Goal: Task Accomplishment & Management: Complete application form

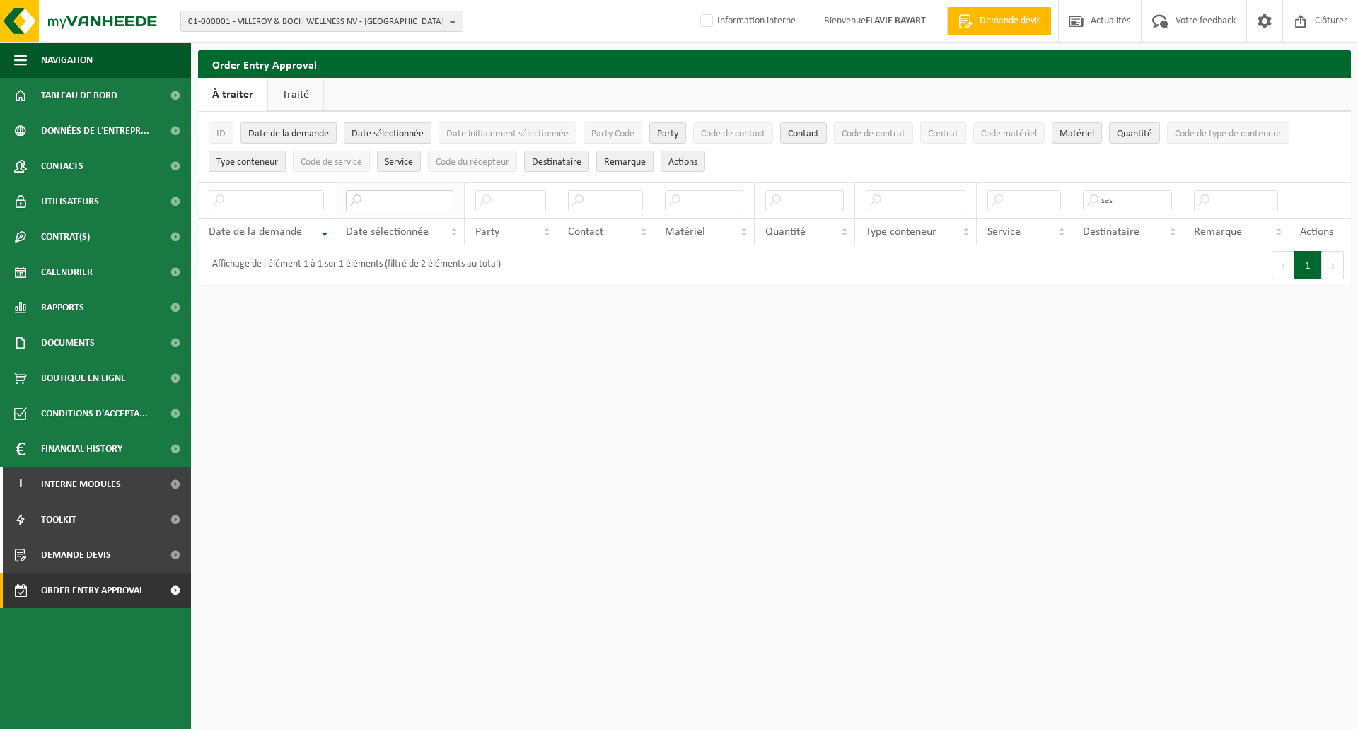
click at [410, 205] on input "text" at bounding box center [400, 200] width 108 height 21
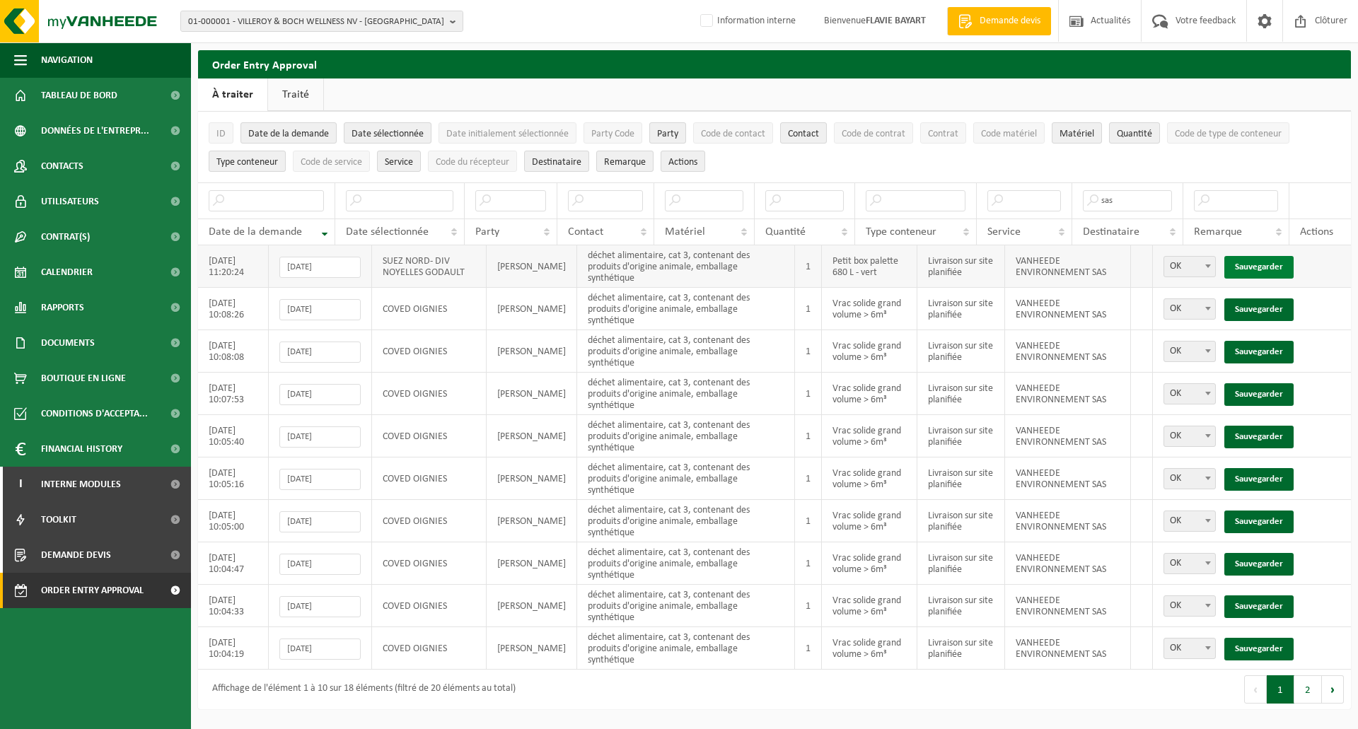
click at [1259, 263] on link "Sauvegarder" at bounding box center [1259, 267] width 69 height 23
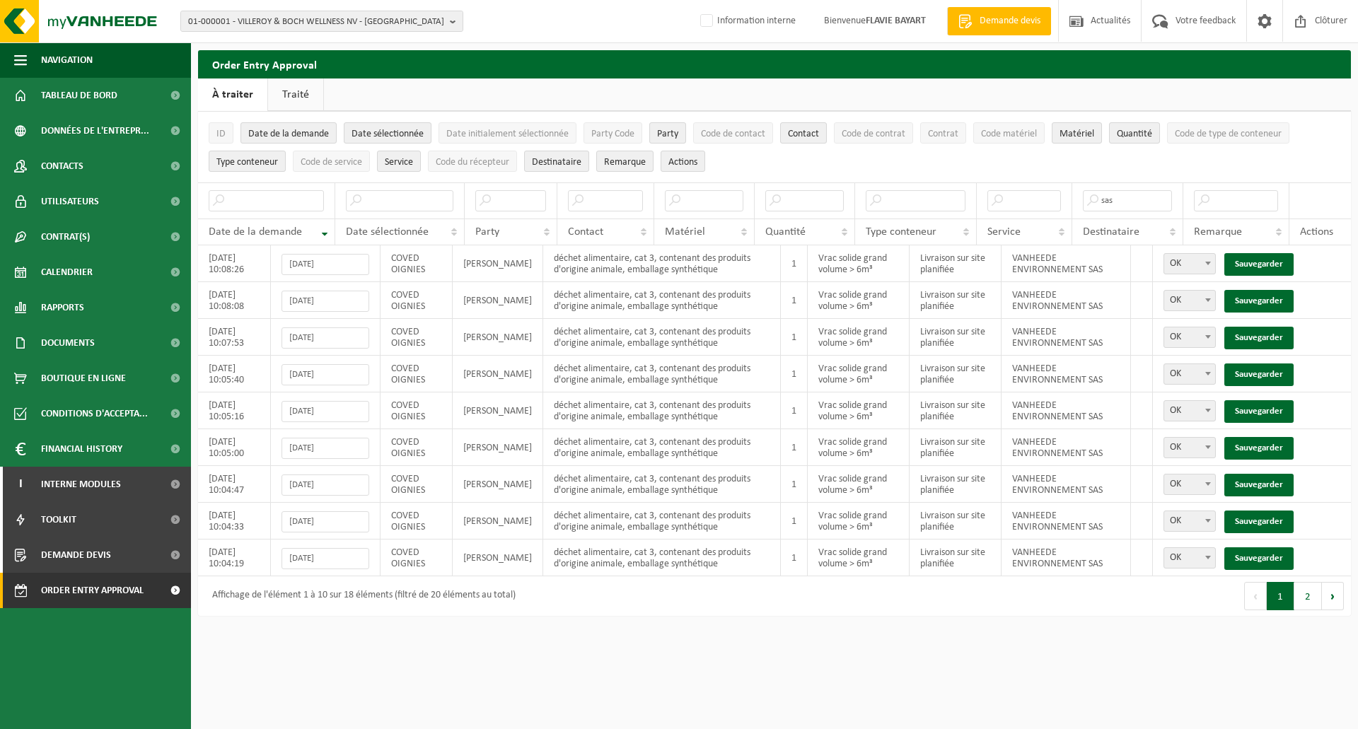
click at [1259, 263] on link "Sauvegarder" at bounding box center [1259, 264] width 69 height 23
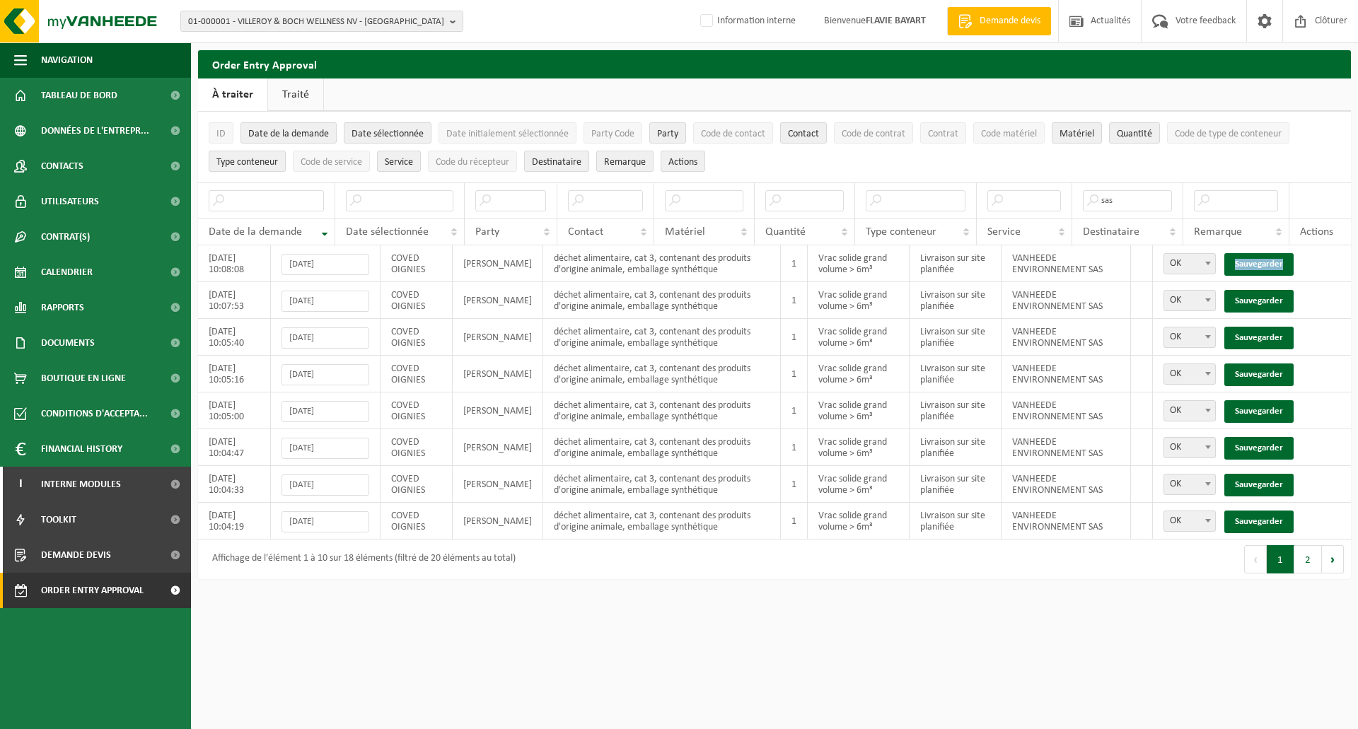
click at [1259, 263] on link "Sauvegarder" at bounding box center [1259, 264] width 69 height 23
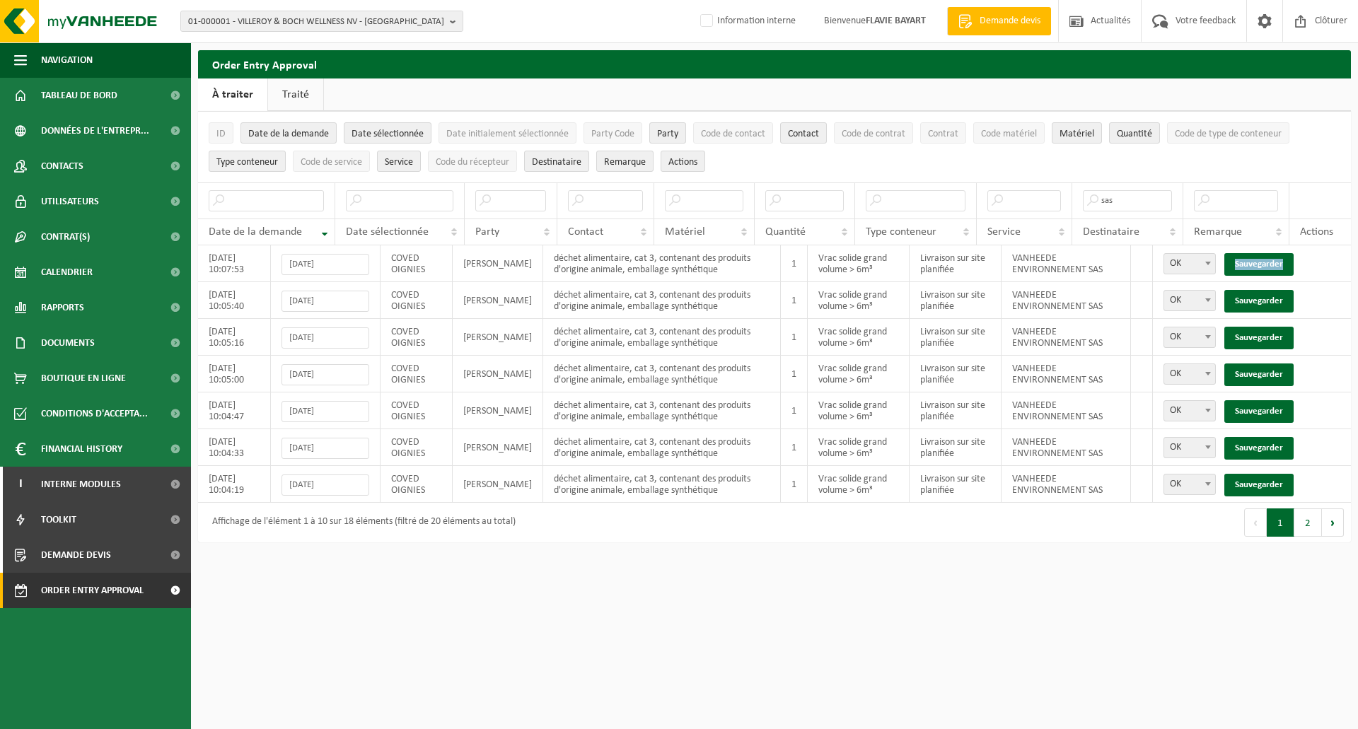
click at [1259, 263] on link "Sauvegarder" at bounding box center [1259, 264] width 69 height 23
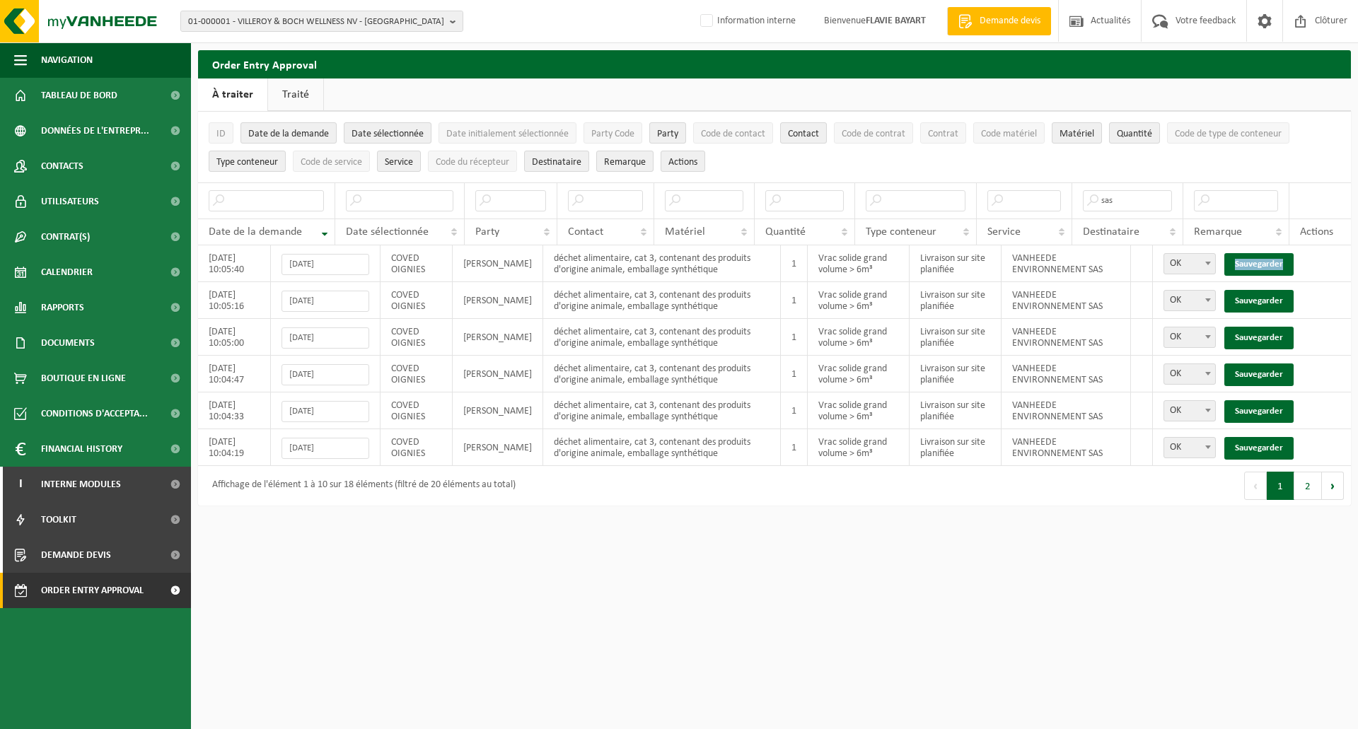
click at [1259, 263] on link "Sauvegarder" at bounding box center [1259, 264] width 69 height 23
click at [1259, 290] on link "Sauvegarder" at bounding box center [1259, 301] width 69 height 23
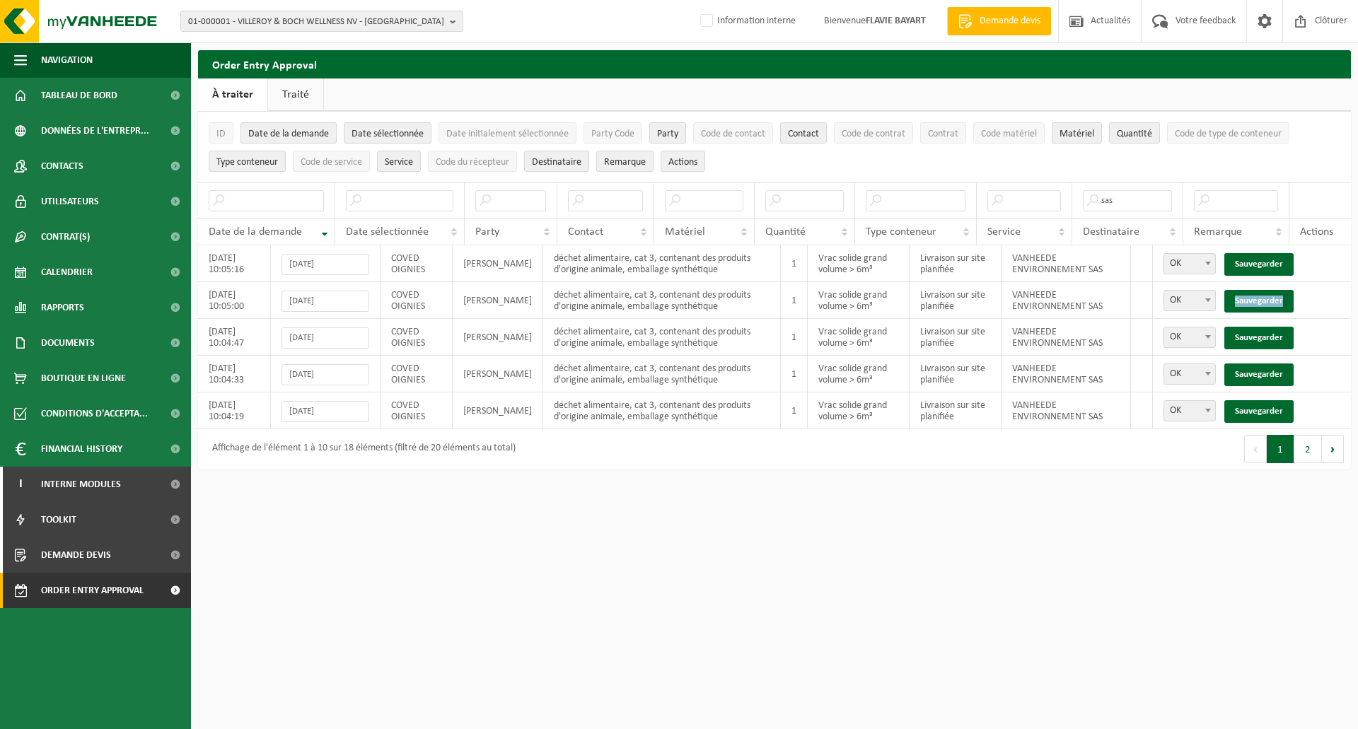
click at [1259, 290] on link "Sauvegarder" at bounding box center [1259, 301] width 69 height 23
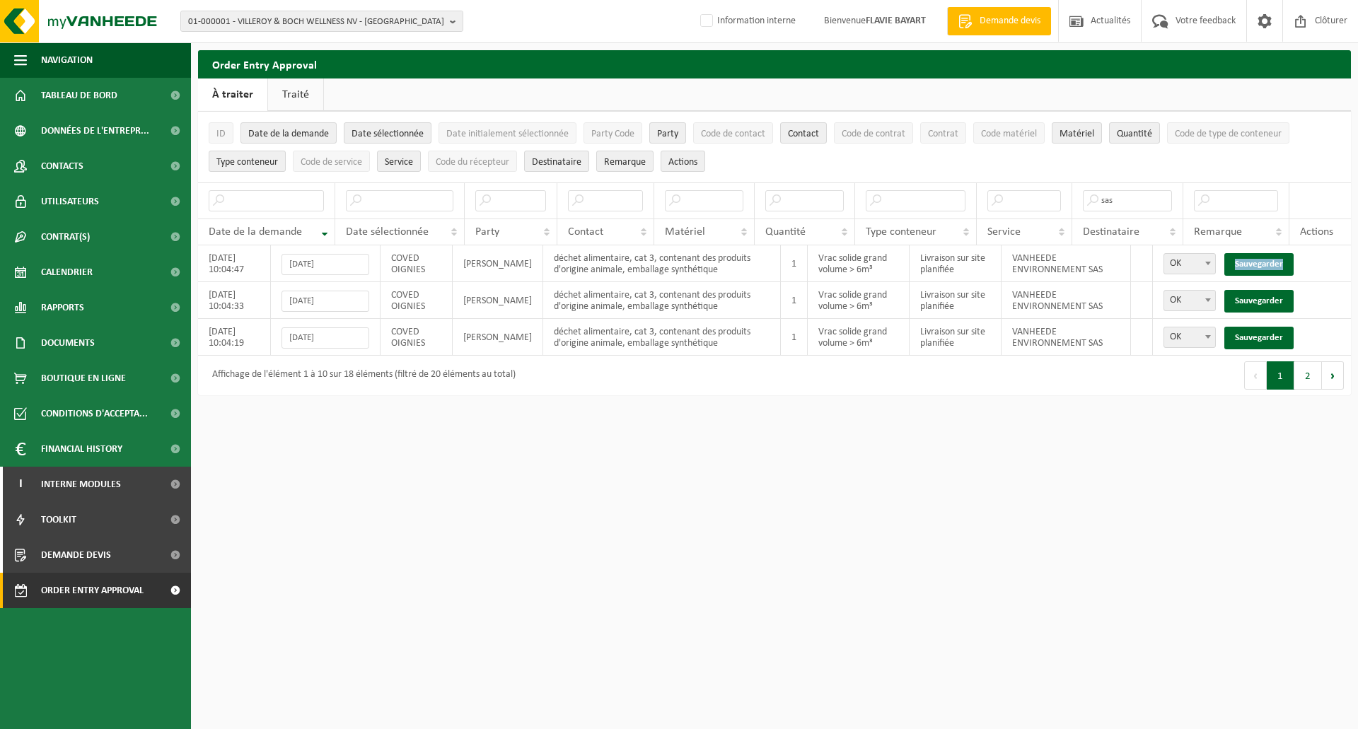
click at [1259, 263] on link "Sauvegarder" at bounding box center [1259, 264] width 69 height 23
click at [1259, 290] on link "Sauvegarder" at bounding box center [1259, 301] width 69 height 23
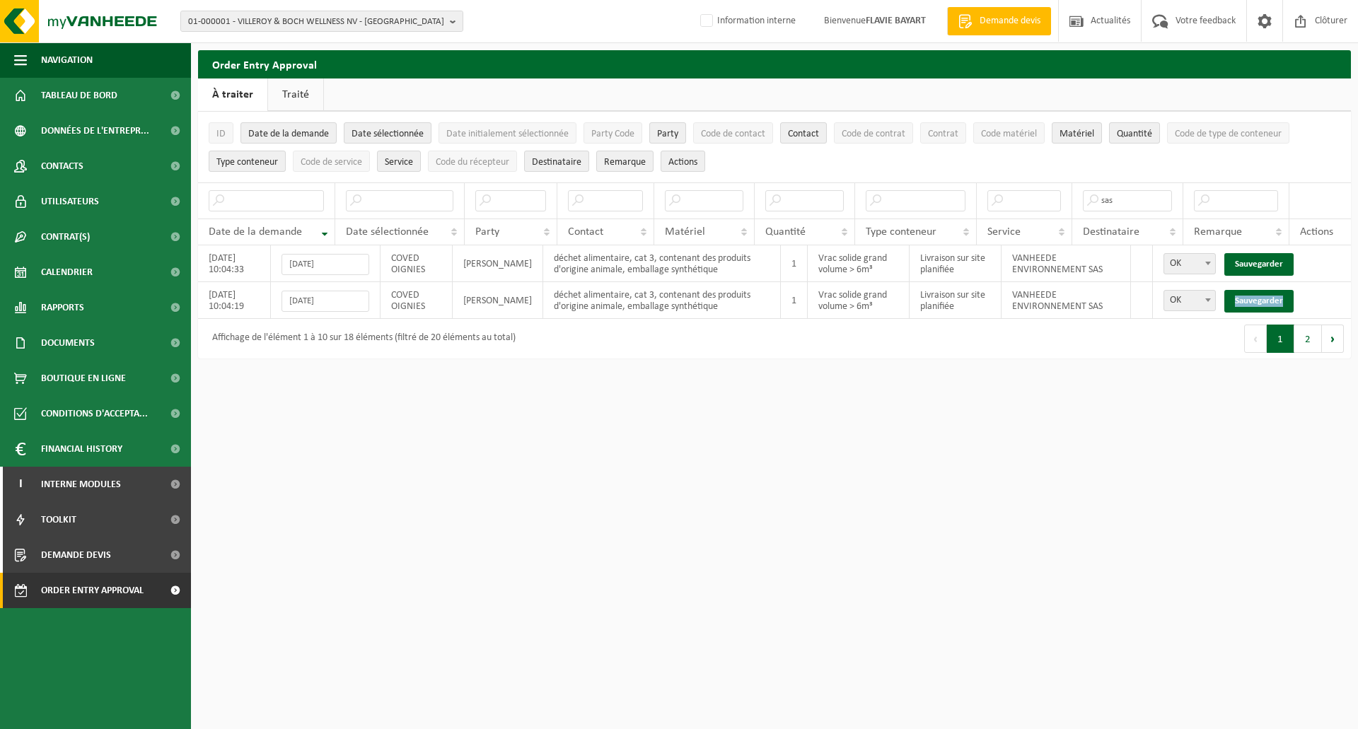
click at [1259, 290] on link "Sauvegarder" at bounding box center [1259, 301] width 69 height 23
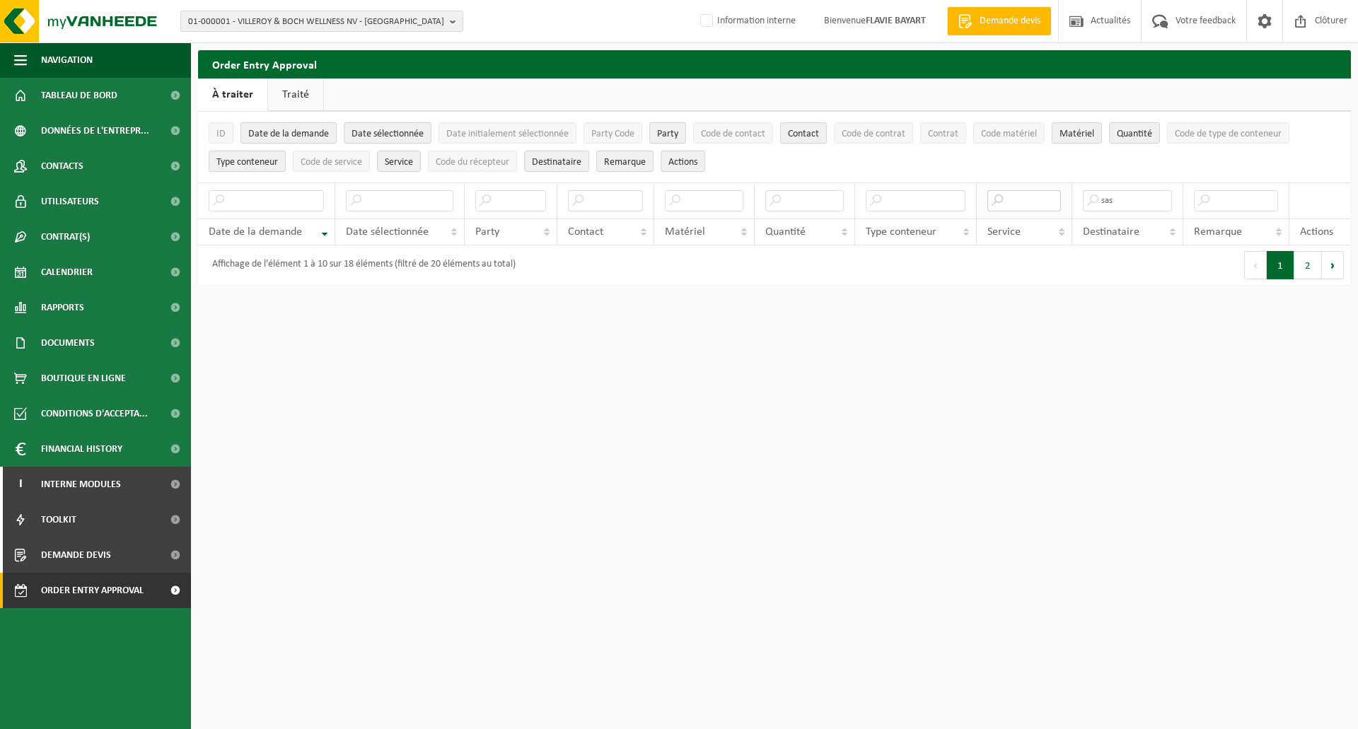
click at [1031, 207] on input "text" at bounding box center [1025, 200] width 74 height 21
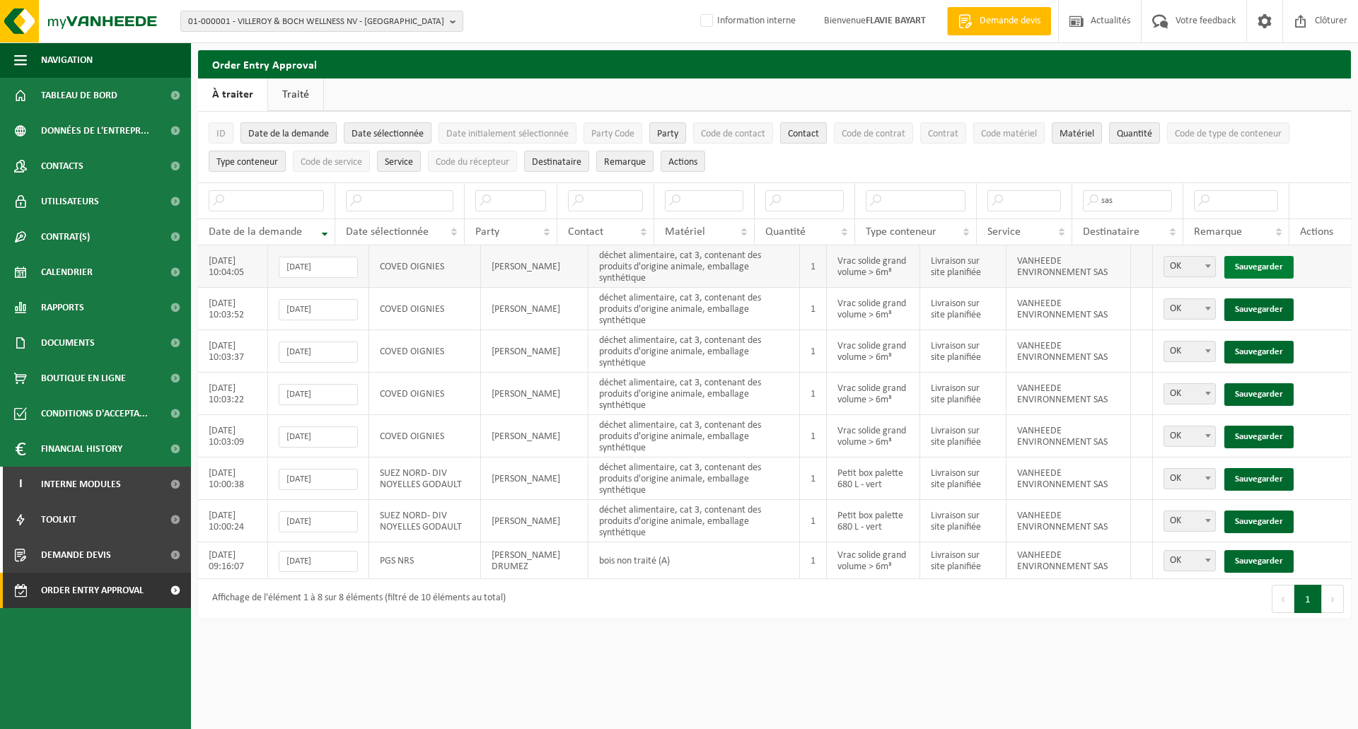
click at [1273, 262] on link "Sauvegarder" at bounding box center [1259, 267] width 69 height 23
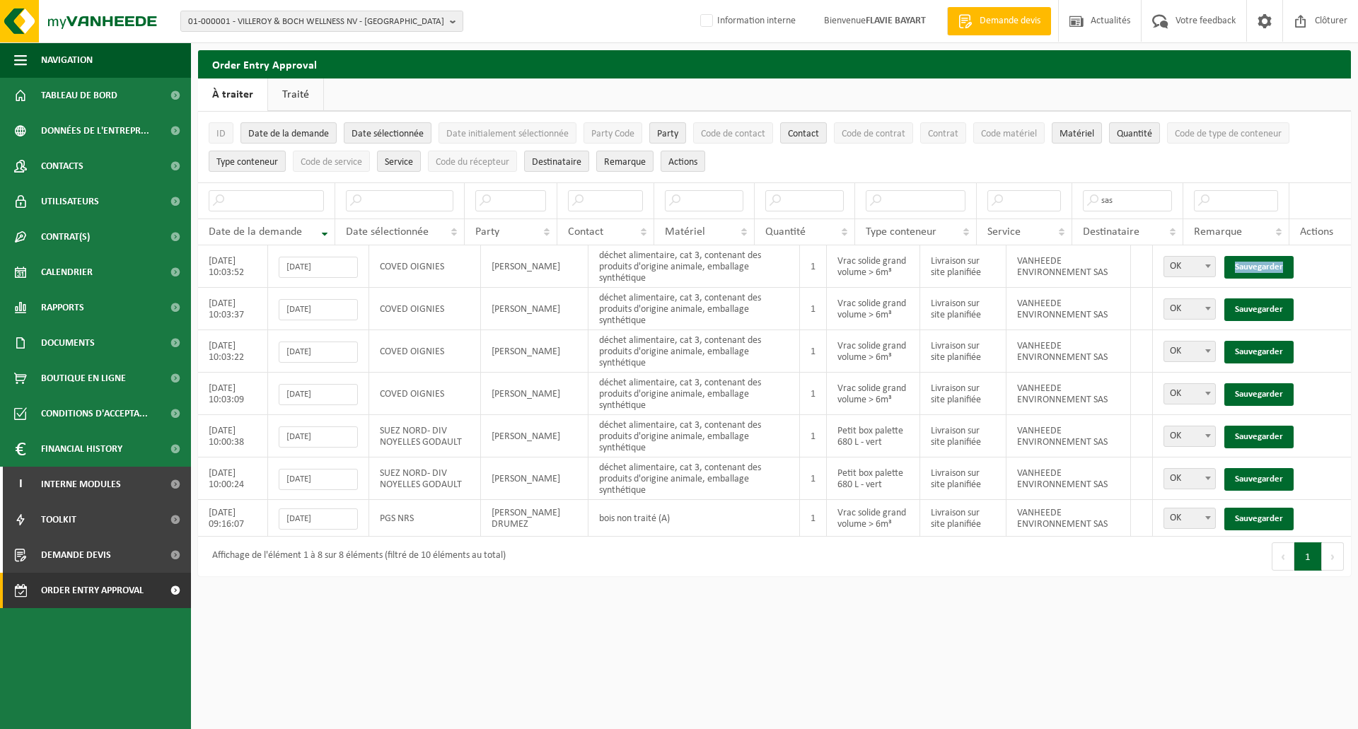
click at [1273, 262] on link "Sauvegarder" at bounding box center [1259, 267] width 69 height 23
click at [1273, 299] on link "Sauvegarder" at bounding box center [1259, 310] width 69 height 23
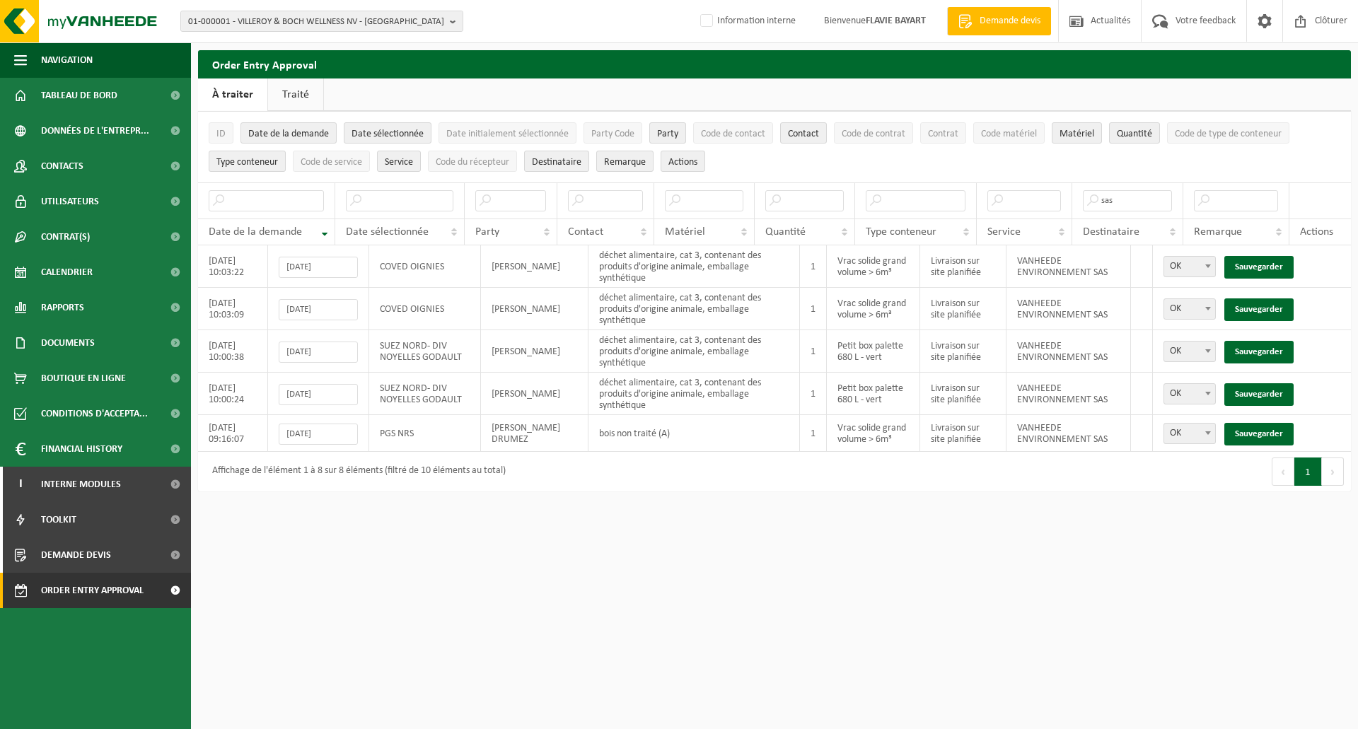
click at [1273, 262] on link "Sauvegarder" at bounding box center [1259, 267] width 69 height 23
click at [1273, 299] on link "Sauvegarder" at bounding box center [1259, 310] width 69 height 23
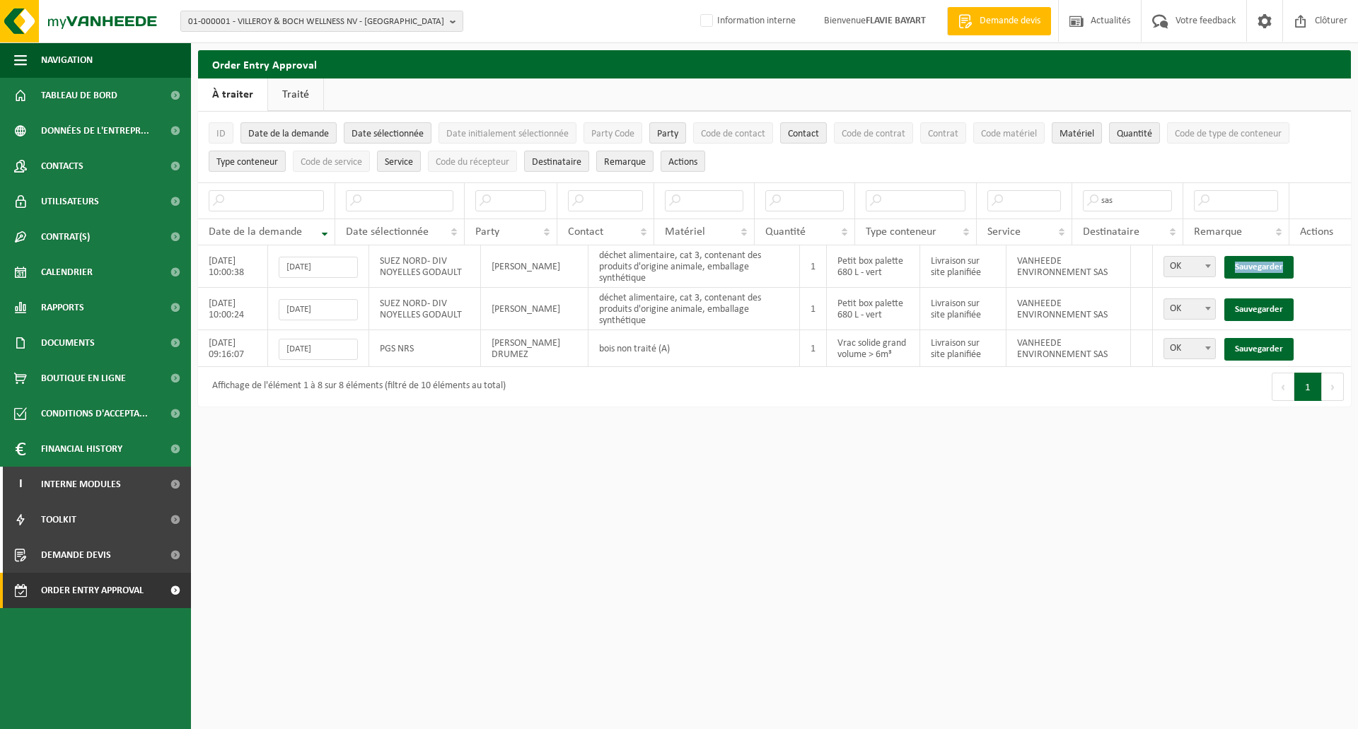
click at [1273, 262] on link "Sauvegarder" at bounding box center [1259, 267] width 69 height 23
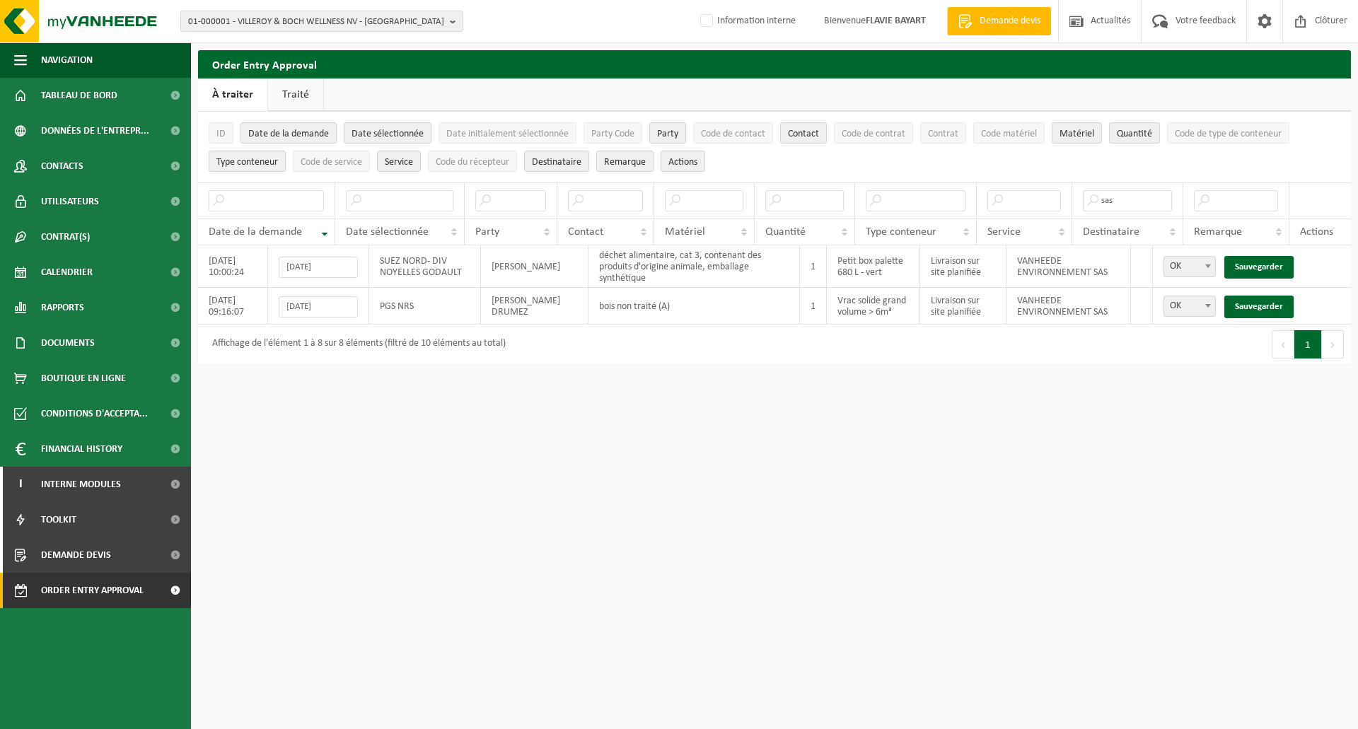
click at [1273, 262] on link "Sauvegarder" at bounding box center [1259, 267] width 69 height 23
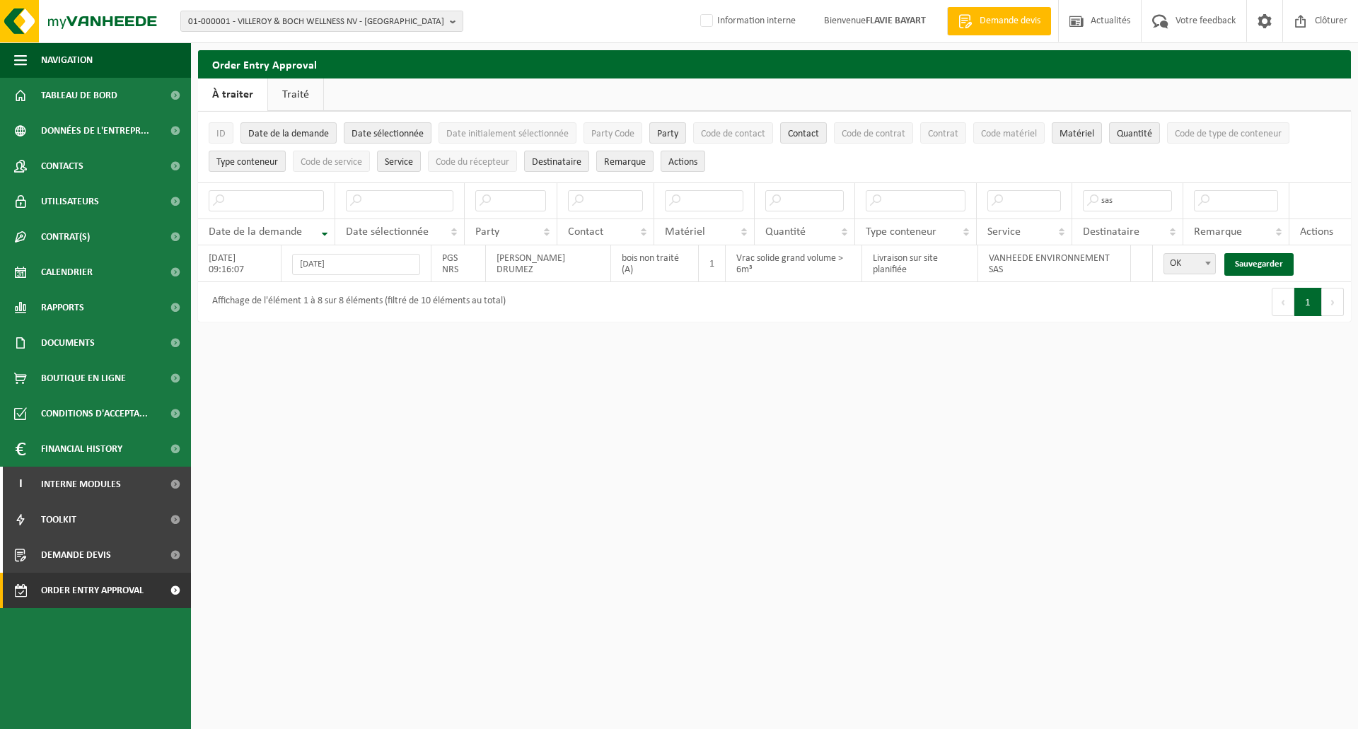
click at [1273, 262] on link "Sauvegarder" at bounding box center [1259, 264] width 69 height 23
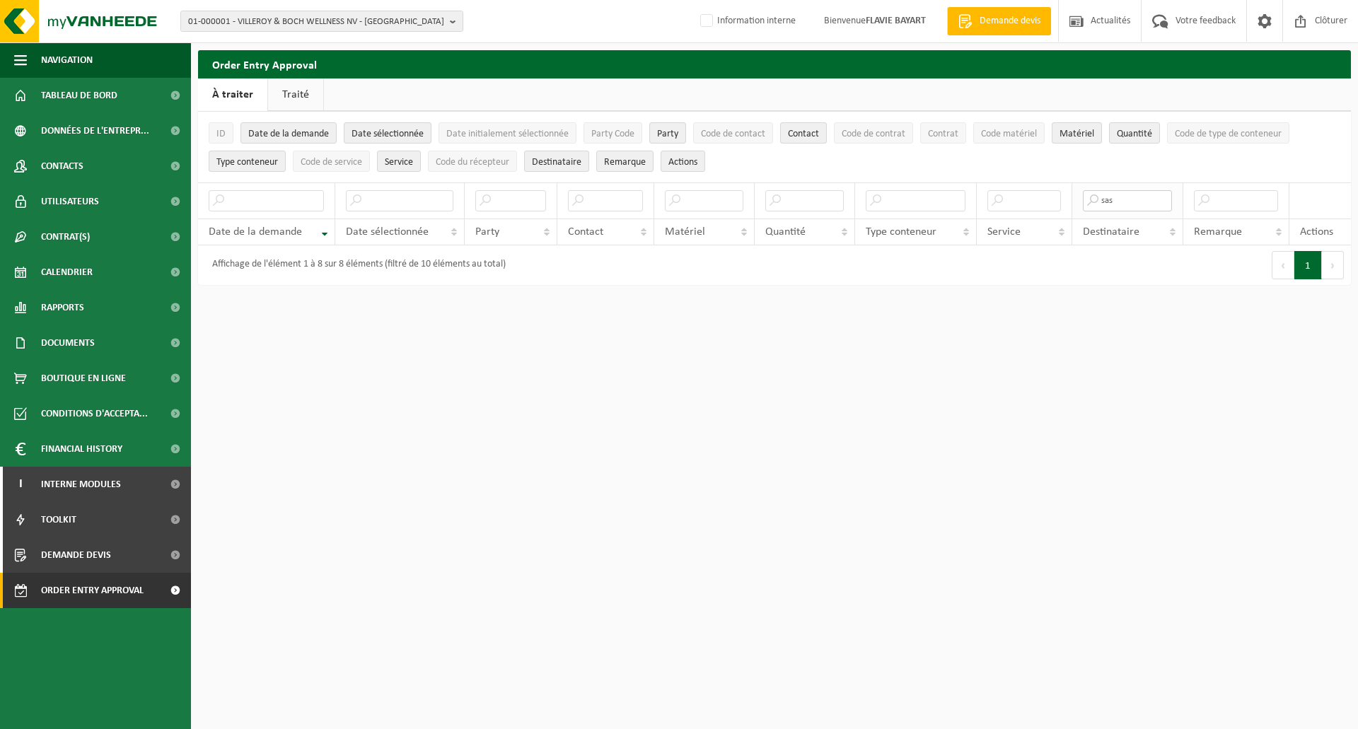
click at [1127, 200] on input "sas" at bounding box center [1128, 200] width 90 height 21
